Goal: Find specific page/section: Find specific page/section

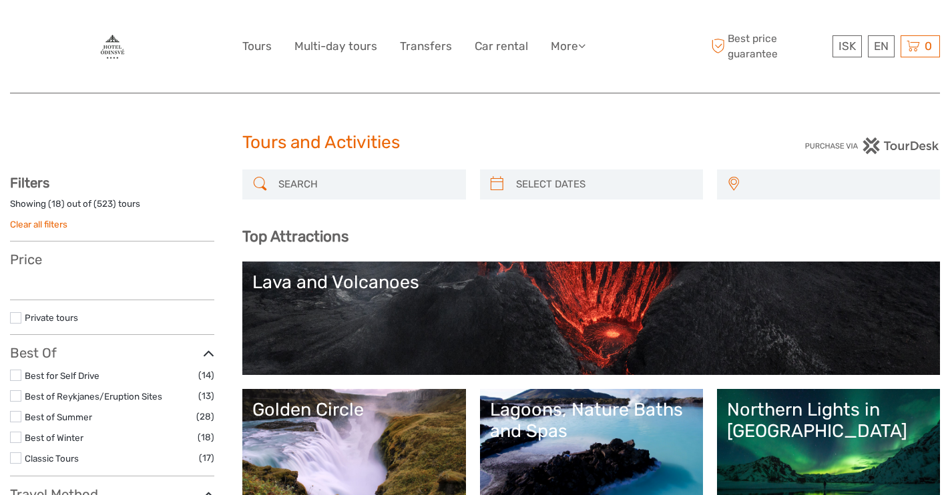
select select
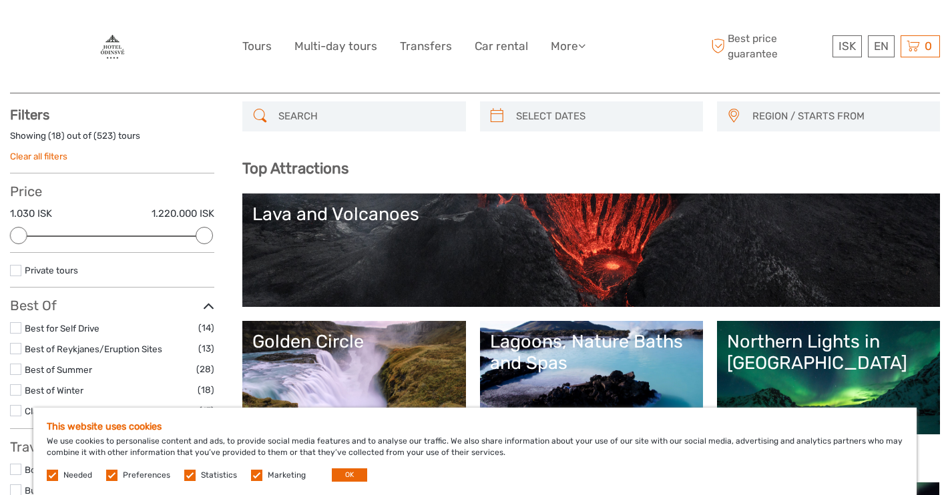
scroll to position [74, 0]
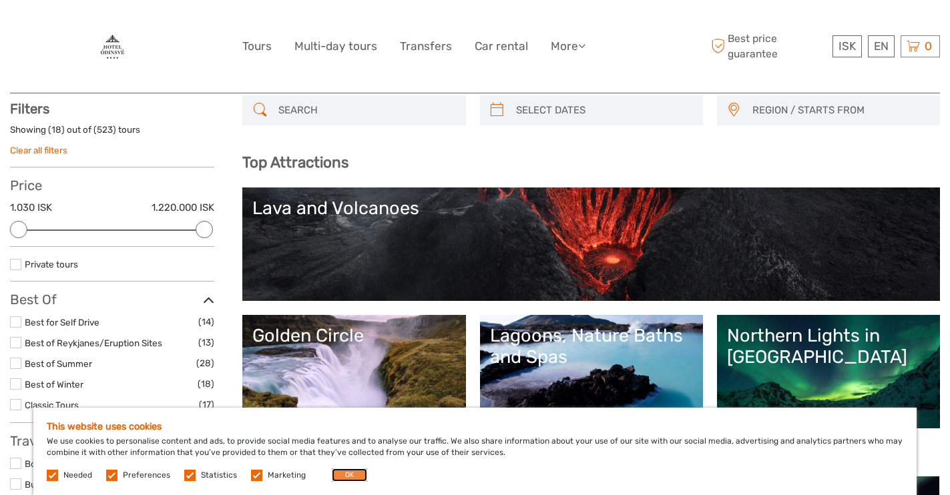
click at [344, 474] on button "OK" at bounding box center [349, 474] width 35 height 13
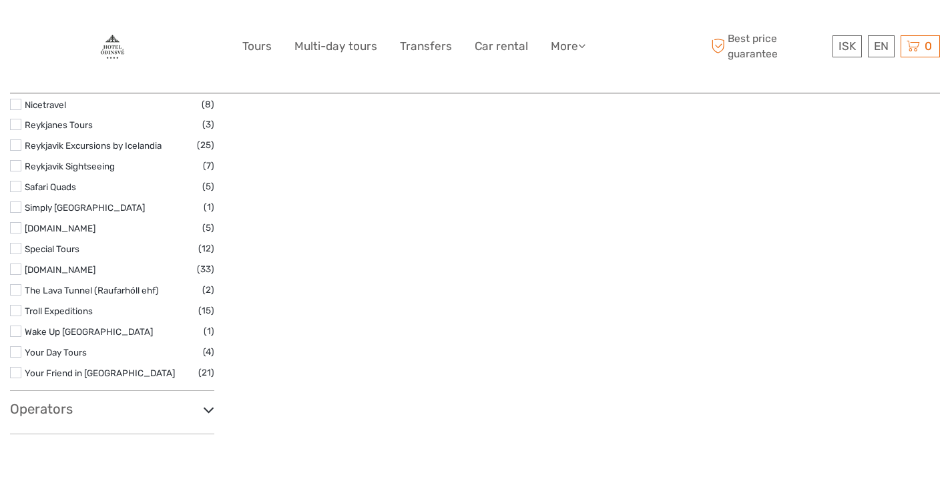
scroll to position [2005, 0]
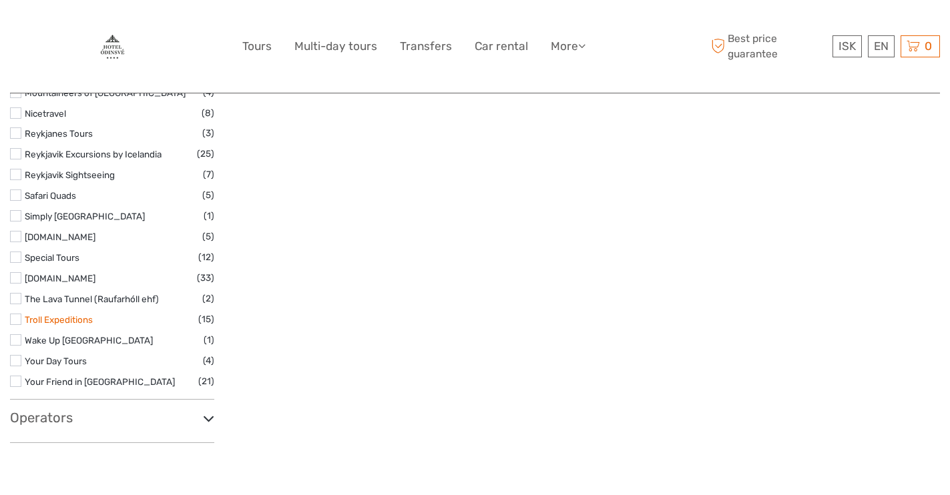
click at [74, 319] on link "Troll Expeditions" at bounding box center [59, 319] width 68 height 11
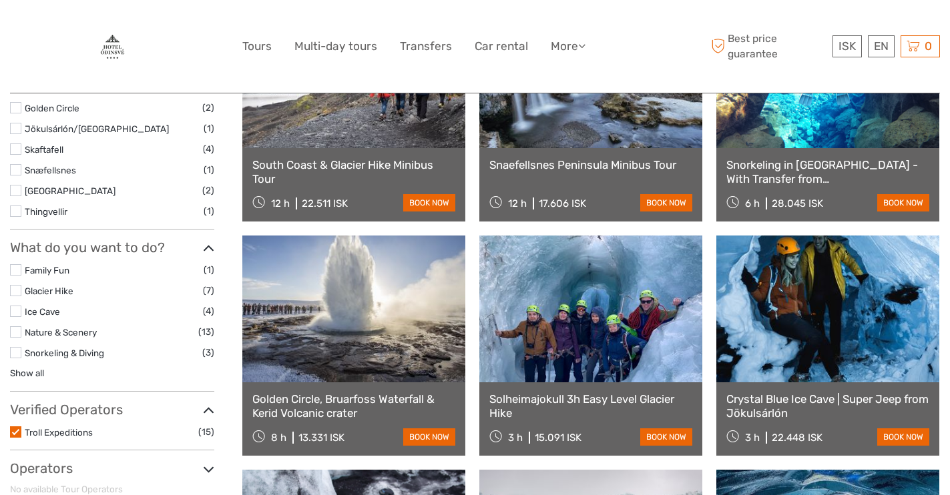
scroll to position [494, 0]
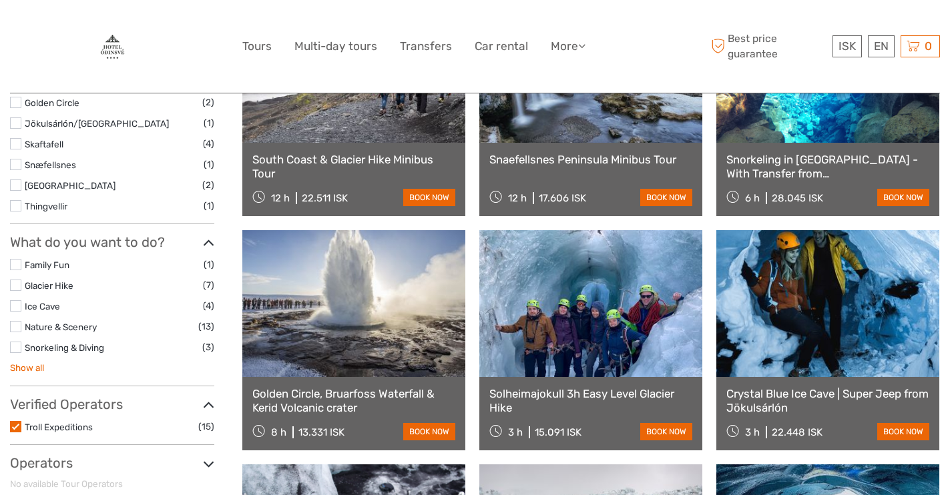
click at [31, 370] on link "Show all" at bounding box center [27, 367] width 34 height 11
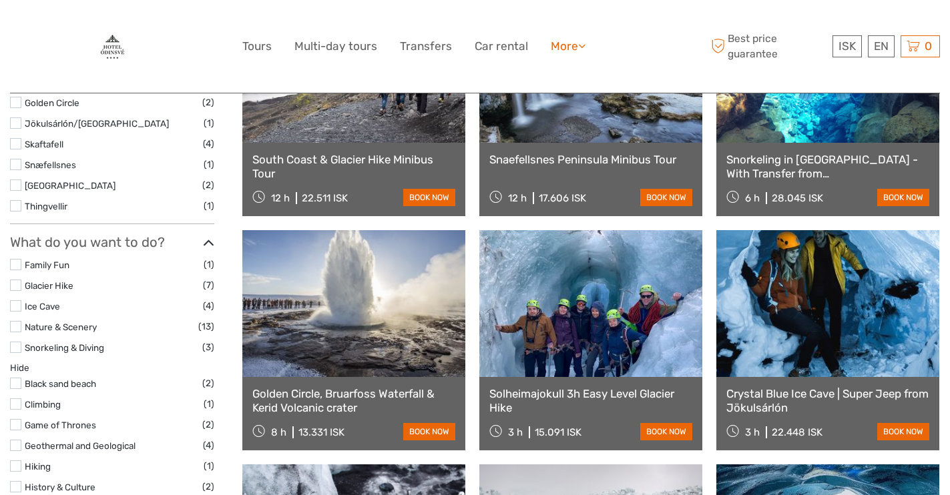
click at [582, 45] on icon at bounding box center [581, 45] width 7 height 11
click at [641, 35] on div "ISK ISK € $ £ EN English Español Deutsch Tours Multi-day tours Transfers Car re…" at bounding box center [474, 46] width 465 height 73
